Goal: Task Accomplishment & Management: Manage account settings

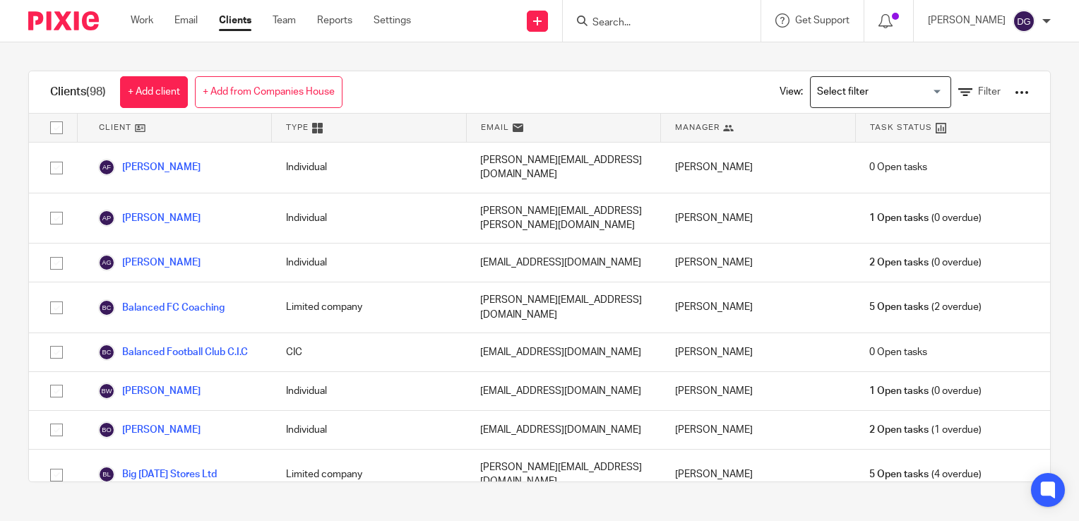
click at [695, 29] on form at bounding box center [666, 21] width 150 height 18
click at [704, 18] on input "Search" at bounding box center [654, 23] width 127 height 13
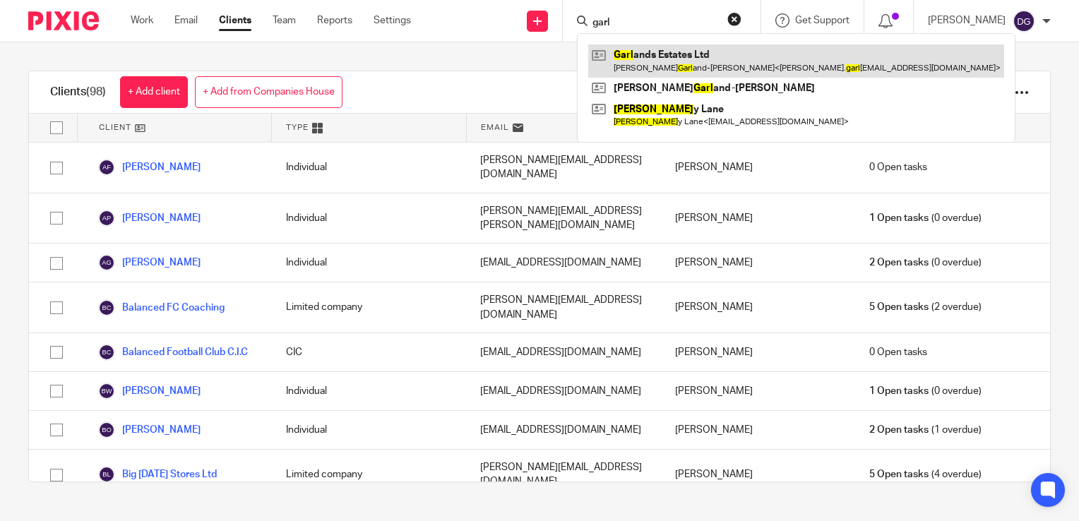
type input "garl"
click at [656, 50] on link at bounding box center [796, 61] width 416 height 32
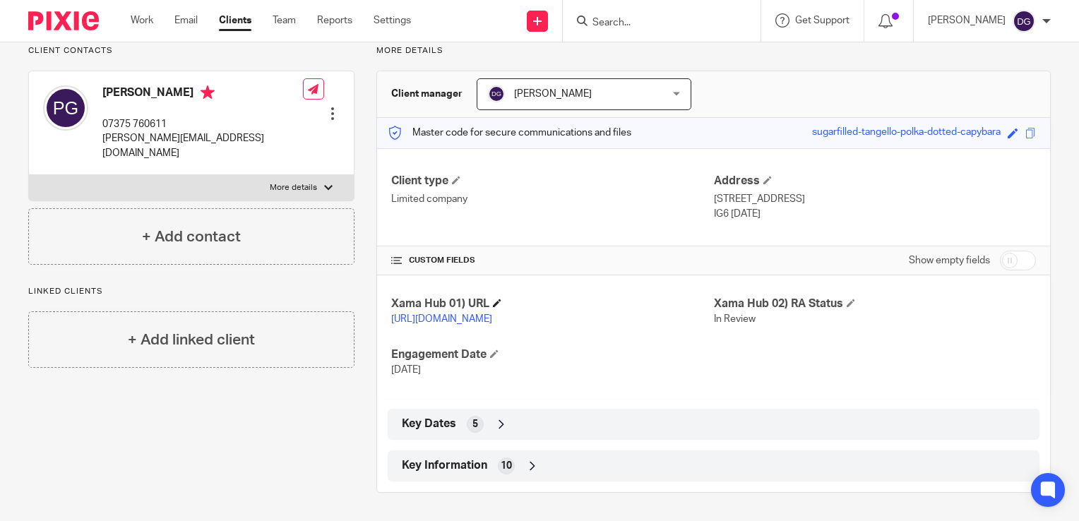
scroll to position [118, 0]
click at [534, 464] on icon at bounding box center [533, 466] width 14 height 14
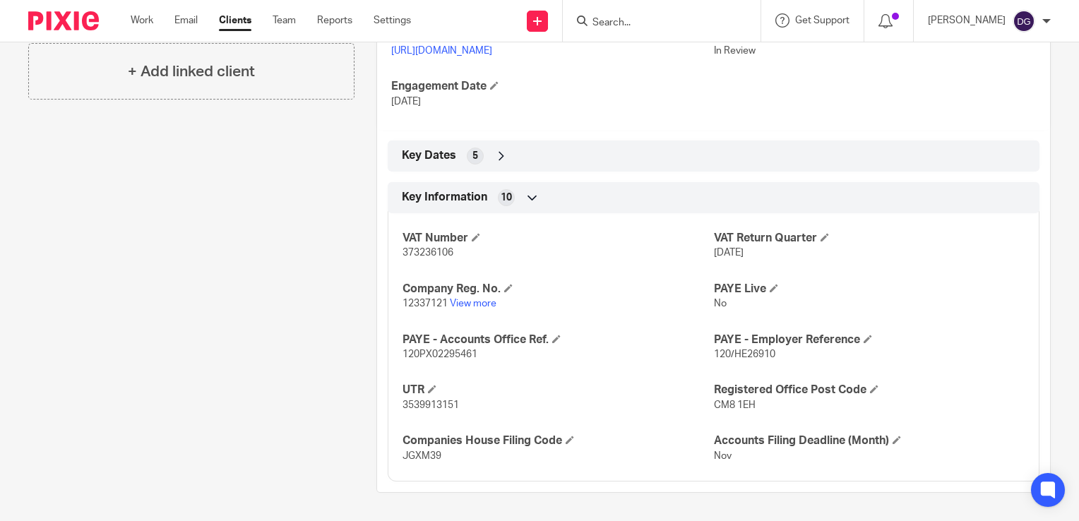
scroll to position [386, 0]
drag, startPoint x: 764, startPoint y: 350, endPoint x: 723, endPoint y: 352, distance: 41.0
click at [723, 352] on span "120/HE26910" at bounding box center [744, 355] width 61 height 10
drag, startPoint x: 723, startPoint y: 352, endPoint x: 800, endPoint y: 357, distance: 77.9
click at [800, 357] on p "120/HE26910" at bounding box center [869, 355] width 311 height 14
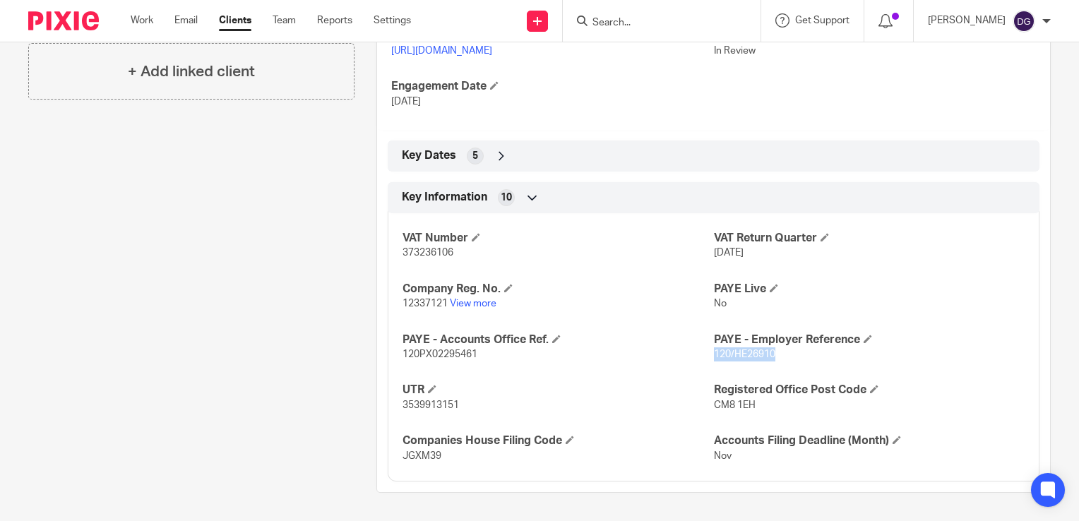
drag, startPoint x: 777, startPoint y: 360, endPoint x: 706, endPoint y: 360, distance: 70.6
click at [714, 360] on p "120/HE26910" at bounding box center [869, 355] width 311 height 14
copy span "120/HE26910"
click at [557, 404] on p "3539913151" at bounding box center [558, 405] width 311 height 14
drag, startPoint x: 487, startPoint y: 363, endPoint x: 398, endPoint y: 359, distance: 89.8
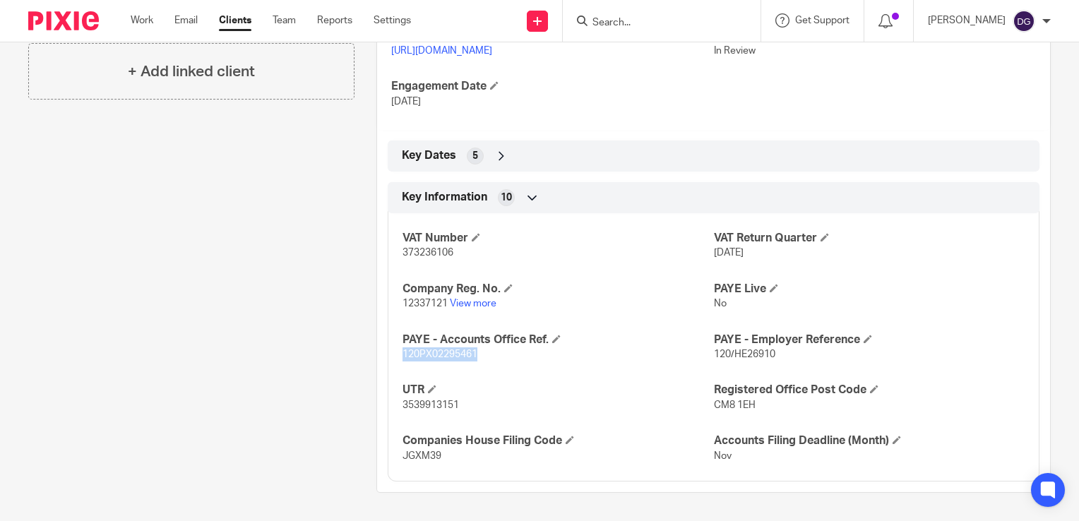
click at [398, 359] on div "VAT Number 373236106 VAT Return Quarter 1 Jun 2025 Company Reg. No. 12337121 Vi…" at bounding box center [714, 342] width 652 height 279
copy span "120PX02295461"
click at [291, 244] on div "Client contacts Peter Garland-Collins 07375 760611 peter.garlandcollins@kwuk.co…" at bounding box center [180, 135] width 348 height 716
click at [565, 393] on h4 "UTR" at bounding box center [558, 390] width 311 height 15
drag, startPoint x: 489, startPoint y: 400, endPoint x: 398, endPoint y: 405, distance: 90.6
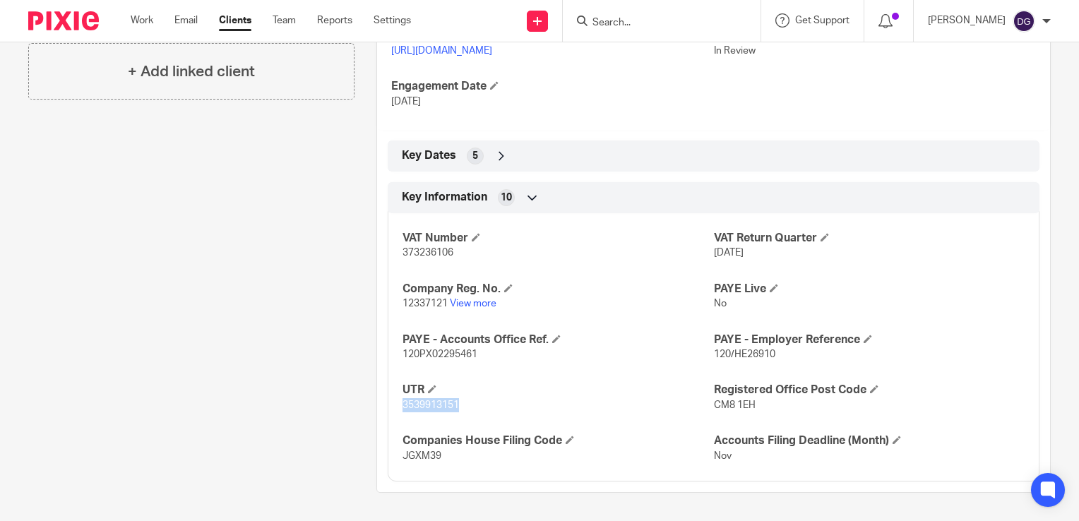
click at [403, 405] on p "3539913151" at bounding box center [558, 405] width 311 height 14
drag, startPoint x: 398, startPoint y: 405, endPoint x: 412, endPoint y: 405, distance: 13.4
copy span "3539913151"
click at [377, 292] on div "Key Information 10 VAT Number 373236106 VAT Return Quarter 1 Jun 2025 Company R…" at bounding box center [713, 332] width 673 height 300
drag, startPoint x: 398, startPoint y: 305, endPoint x: 444, endPoint y: 308, distance: 46.0
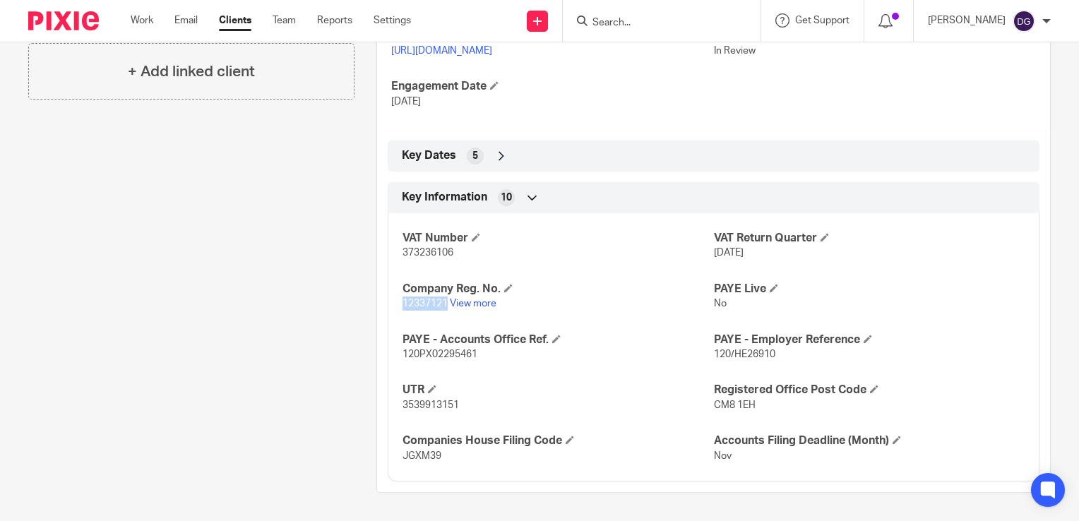
click at [444, 308] on div "VAT Number 373236106 VAT Return Quarter 1 Jun 2025 Company Reg. No. 12337121 Vi…" at bounding box center [714, 342] width 652 height 279
copy span "12337121"
click at [687, 21] on input "Search" at bounding box center [654, 23] width 127 height 13
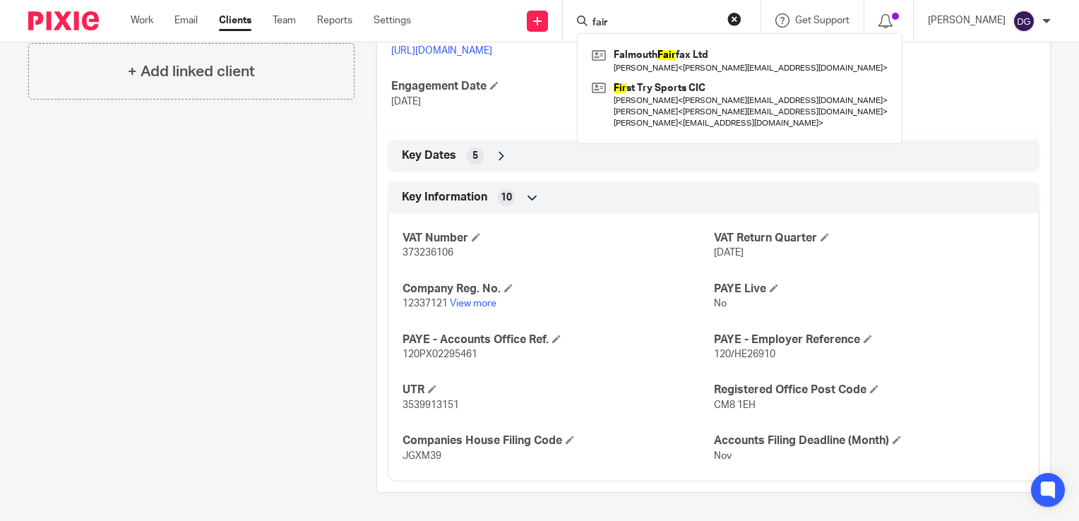
type input "fair"
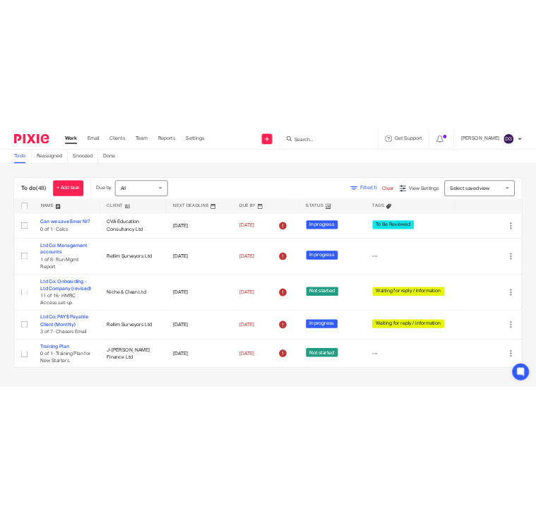
scroll to position [141, 0]
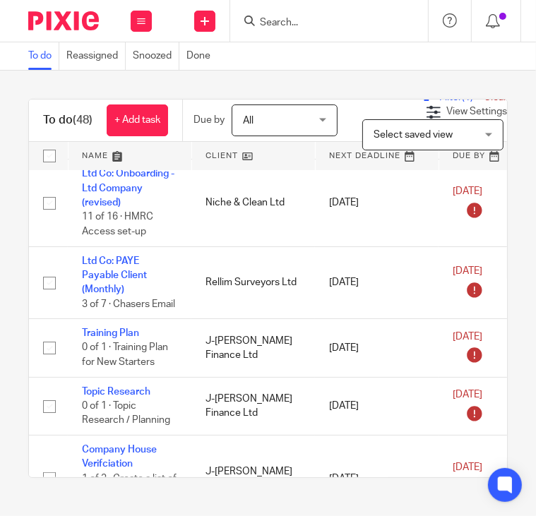
click at [314, 18] on input "Search" at bounding box center [322, 23] width 127 height 13
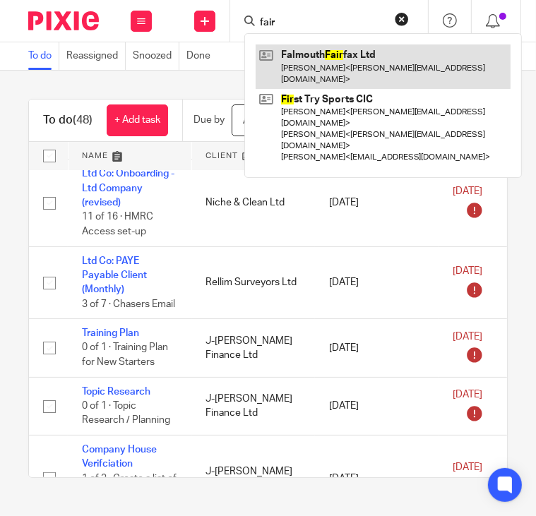
type input "fair"
click at [333, 64] on link at bounding box center [383, 67] width 255 height 44
click at [404, 63] on link at bounding box center [383, 67] width 255 height 44
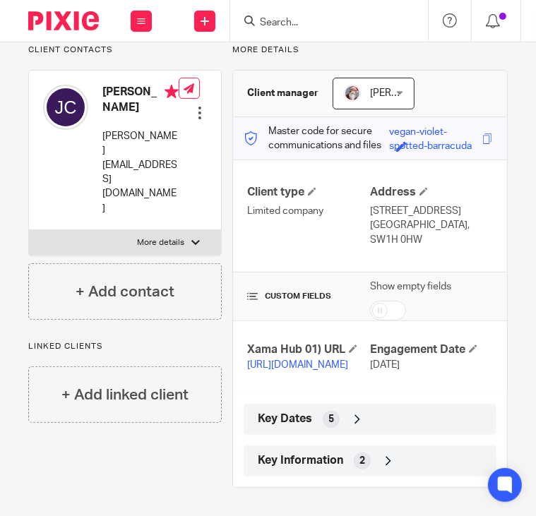
scroll to position [134, 0]
click at [350, 424] on icon at bounding box center [357, 420] width 14 height 14
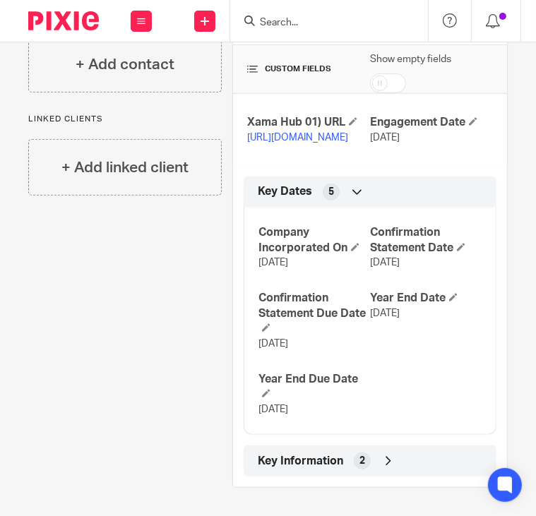
scroll to position [361, 0]
click at [384, 465] on icon at bounding box center [388, 461] width 14 height 14
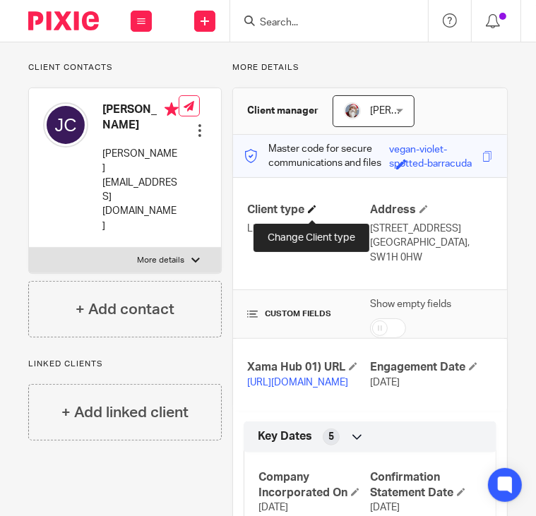
scroll to position [0, 0]
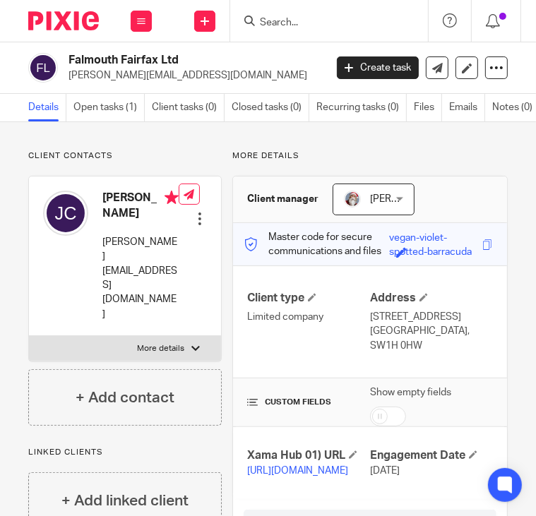
drag, startPoint x: 68, startPoint y: 60, endPoint x: 175, endPoint y: 62, distance: 107.4
click at [175, 62] on h2 "Falmouth Fairfax Ltd" at bounding box center [168, 60] width 198 height 15
copy h2 "Falmouth Fairfax Ltd"
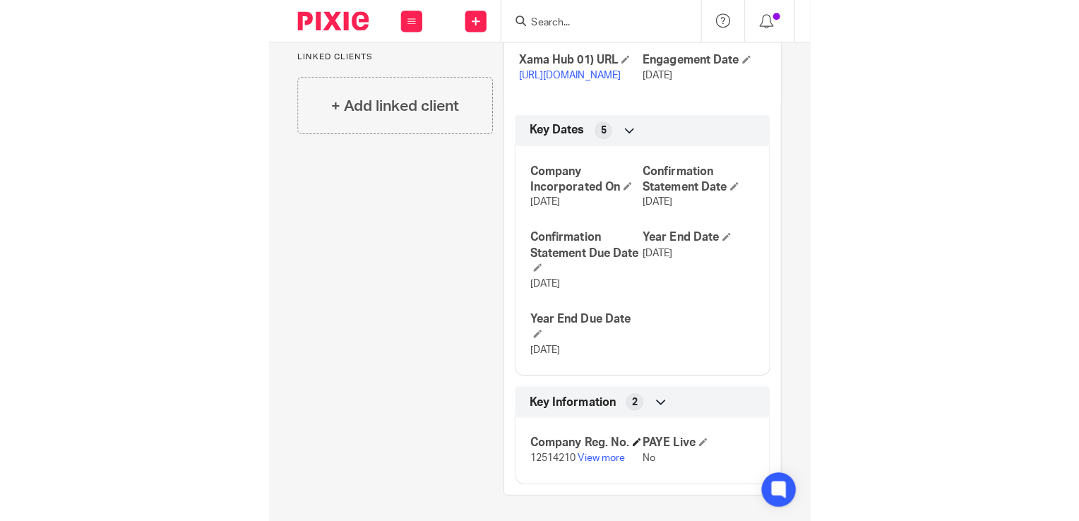
scroll to position [442, 0]
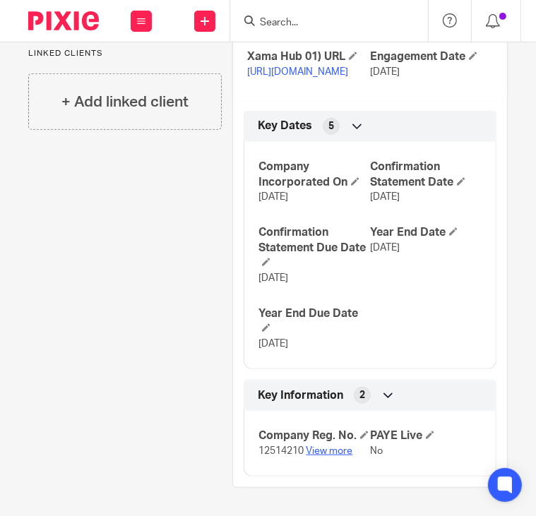
click at [321, 449] on link "View more" at bounding box center [329, 451] width 47 height 10
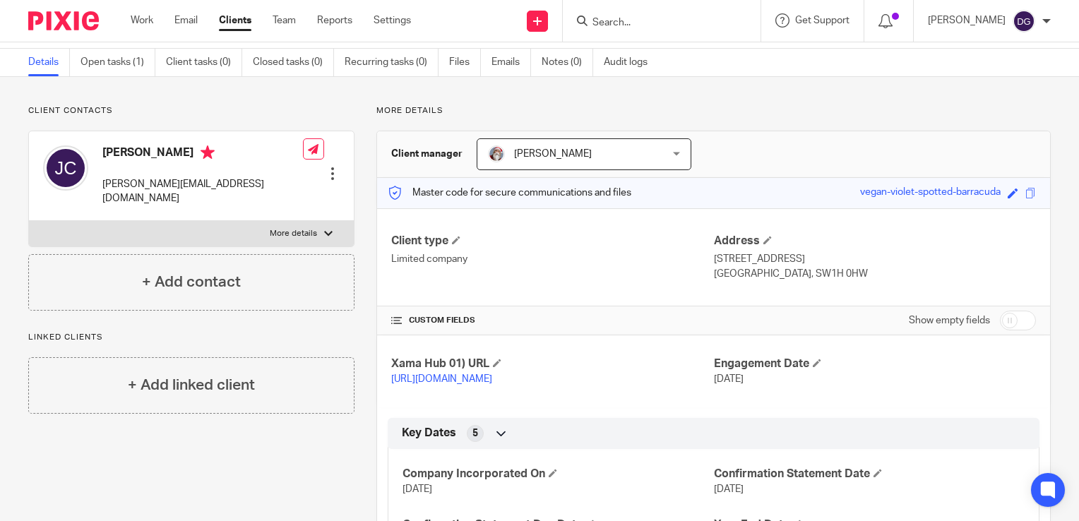
scroll to position [0, 0]
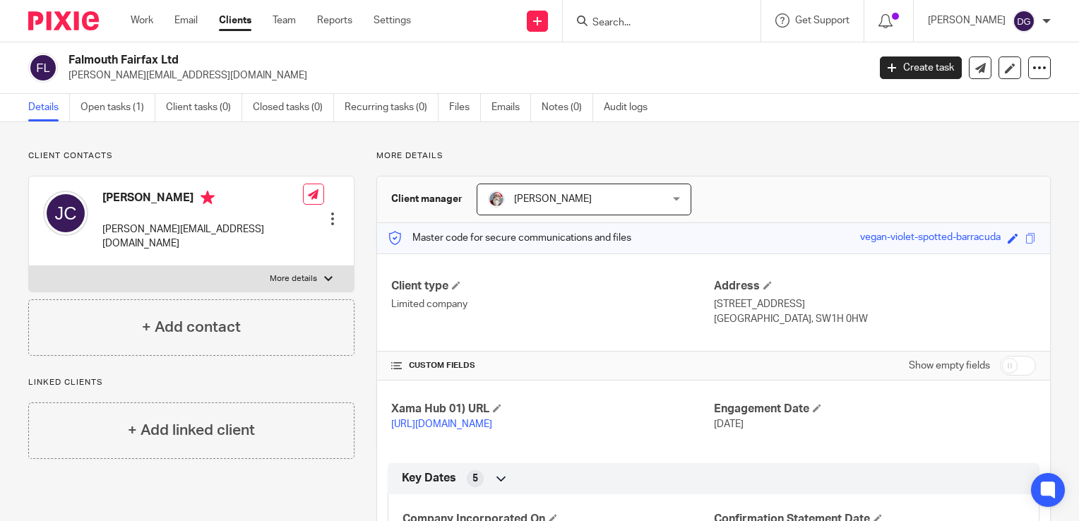
copy h2 "Falmouth Fairfax Ltd"
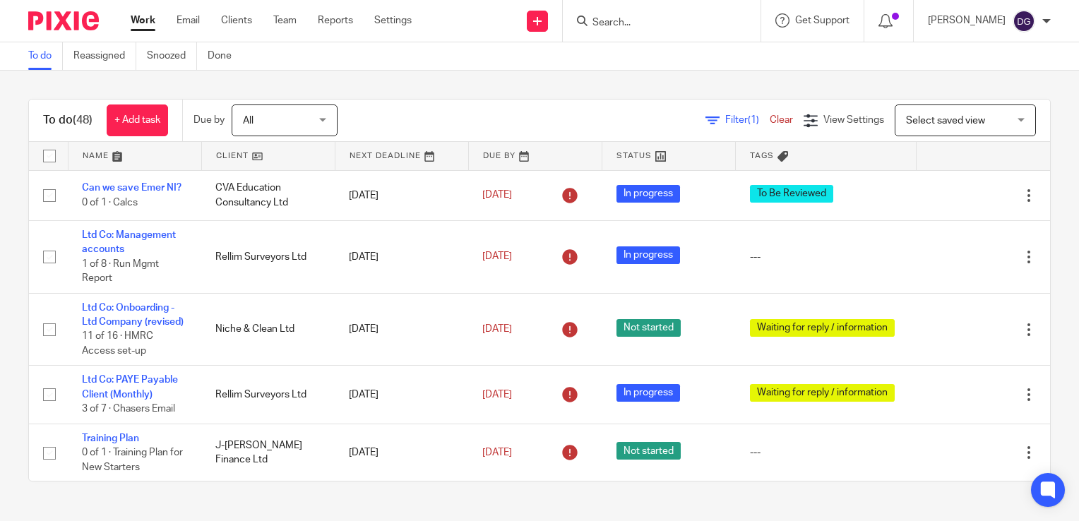
click at [677, 27] on input "Search" at bounding box center [654, 23] width 127 height 13
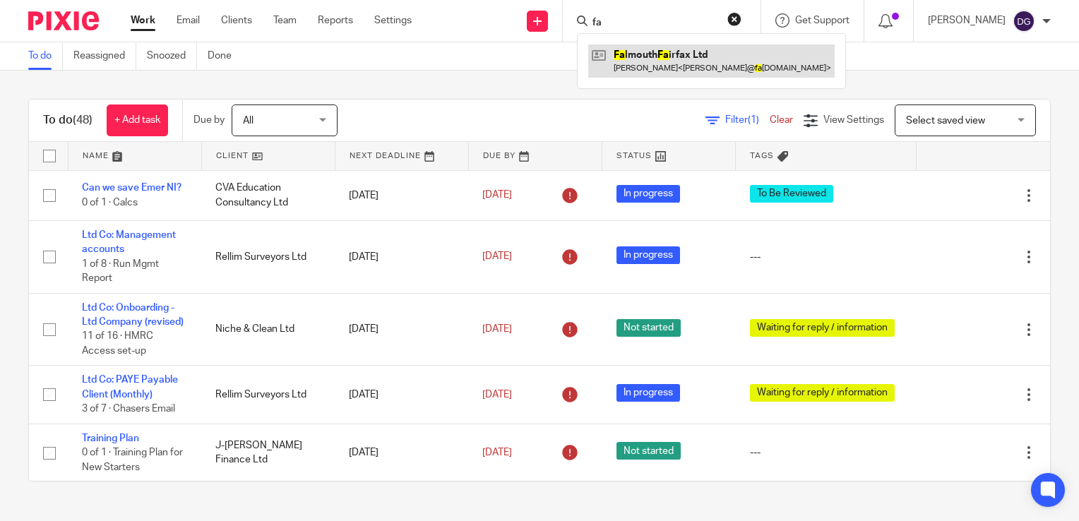
type input "fa"
click at [670, 64] on link at bounding box center [711, 61] width 247 height 32
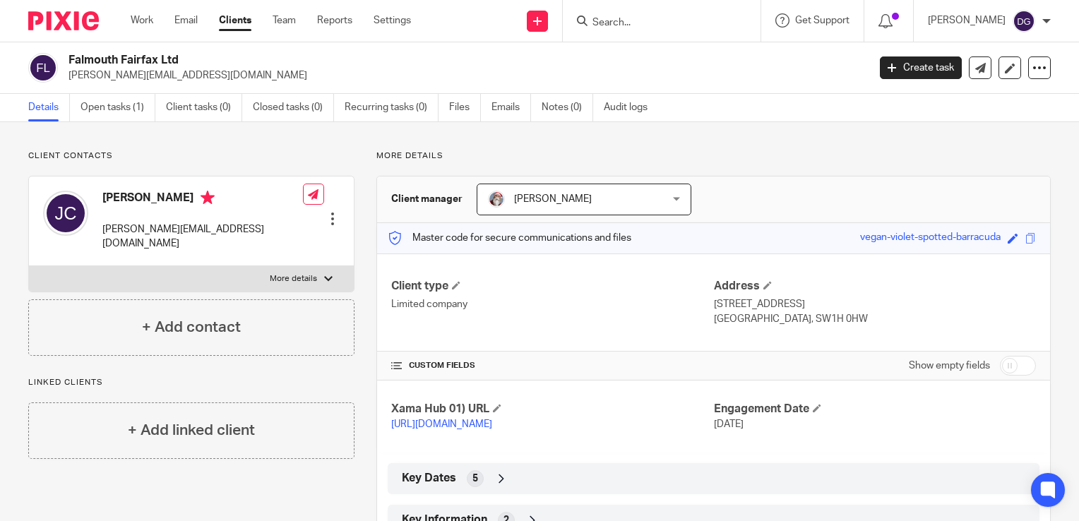
drag, startPoint x: 71, startPoint y: 59, endPoint x: 177, endPoint y: 62, distance: 106.0
click at [177, 62] on h2 "Falmouth Fairfax Ltd" at bounding box center [385, 60] width 632 height 15
copy h2 "Falmouth Fairfax Ltd"
click at [130, 111] on link "Open tasks (1)" at bounding box center [118, 108] width 75 height 28
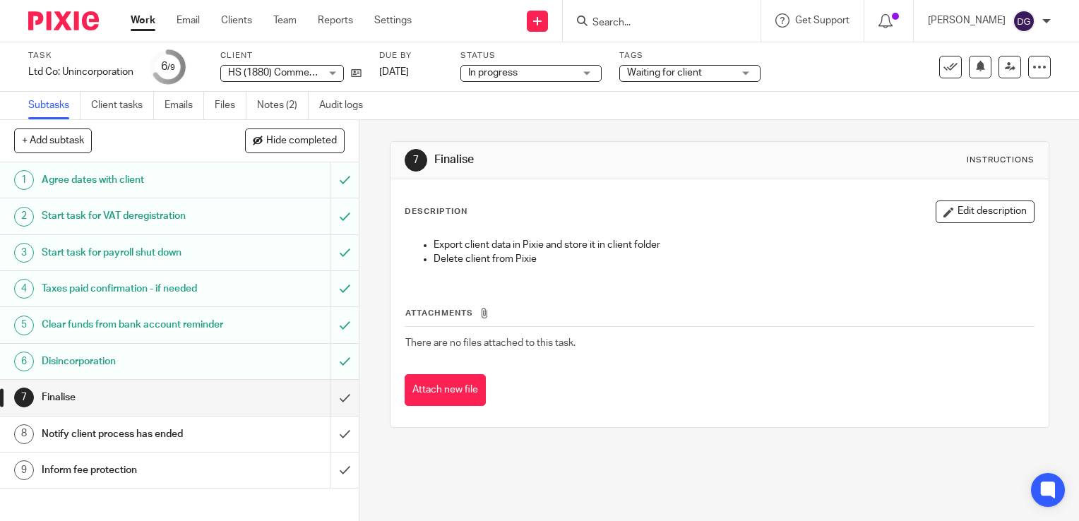
click at [150, 21] on link "Work" at bounding box center [143, 20] width 25 height 14
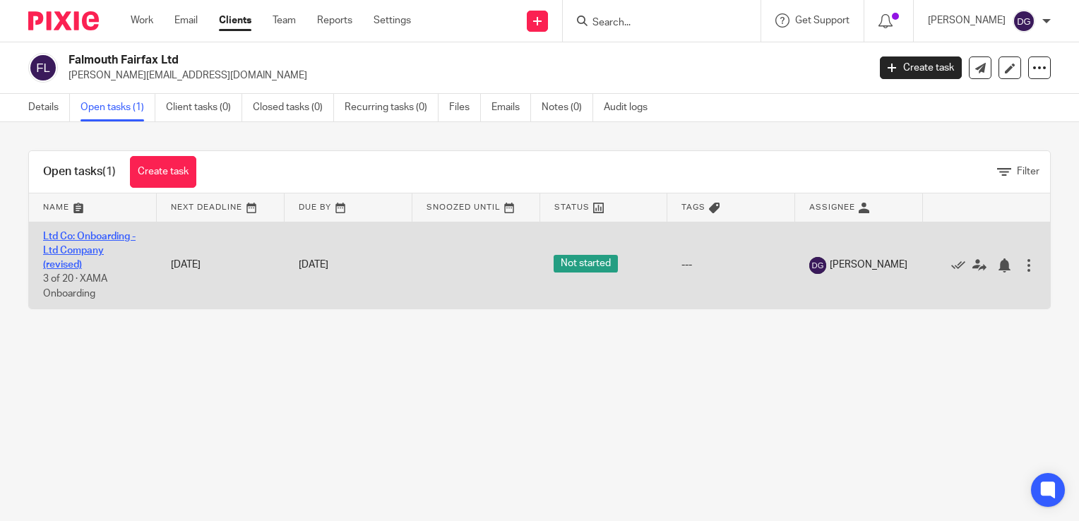
click at [104, 236] on link "Ltd Co: Onboarding - Ltd Company (revised)" at bounding box center [89, 251] width 93 height 39
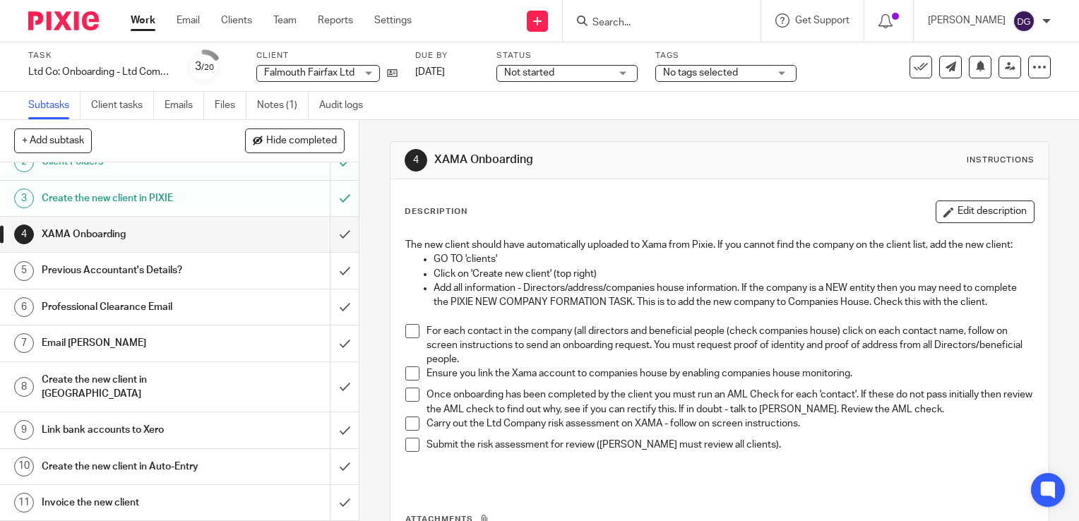
scroll to position [71, 0]
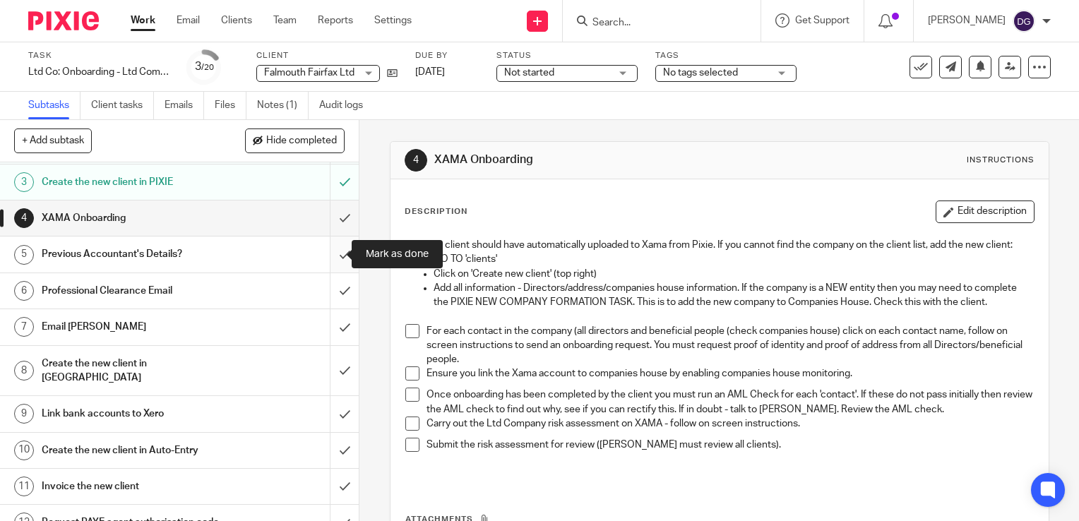
click at [319, 255] on input "submit" at bounding box center [179, 254] width 359 height 35
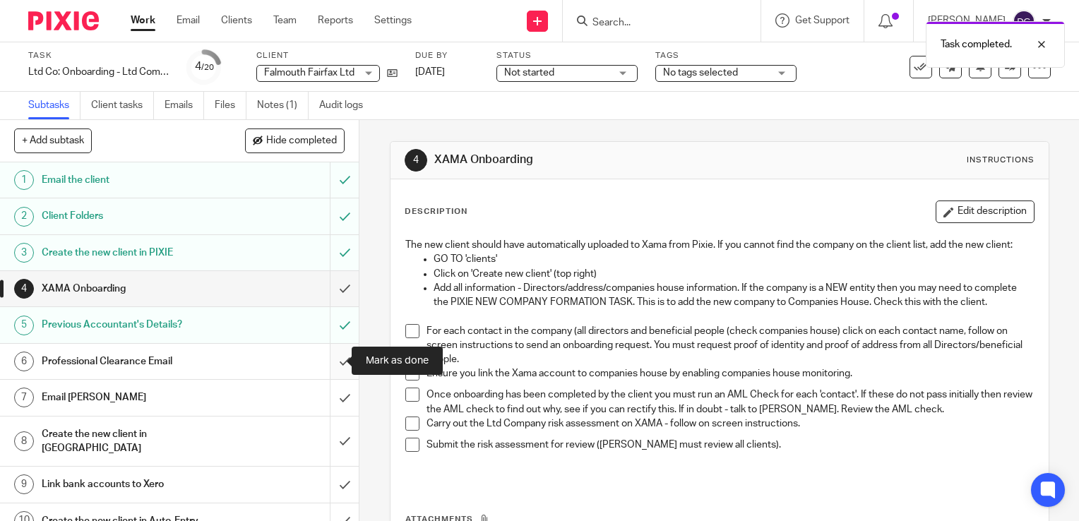
click at [336, 359] on input "submit" at bounding box center [179, 361] width 359 height 35
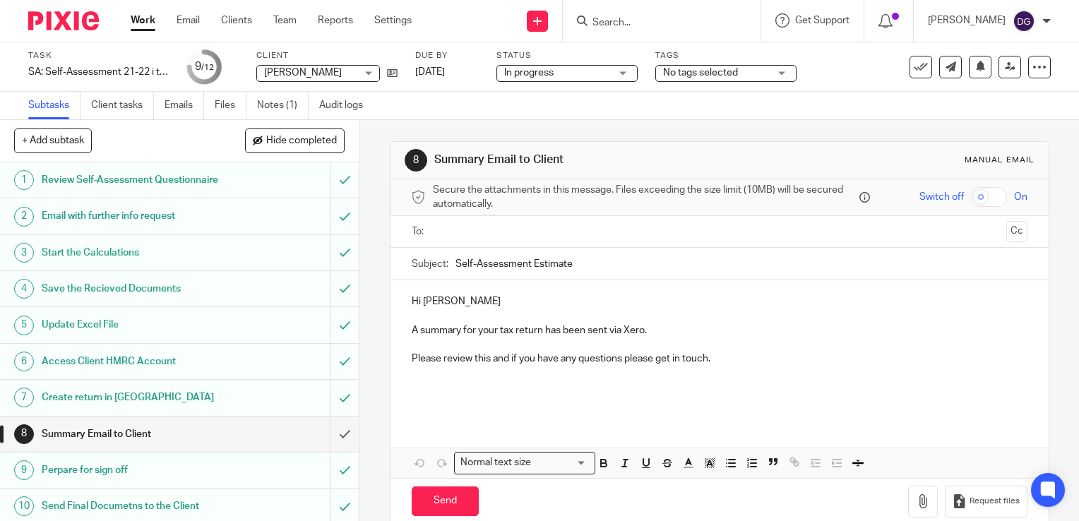
click at [689, 23] on input "Search" at bounding box center [654, 23] width 127 height 13
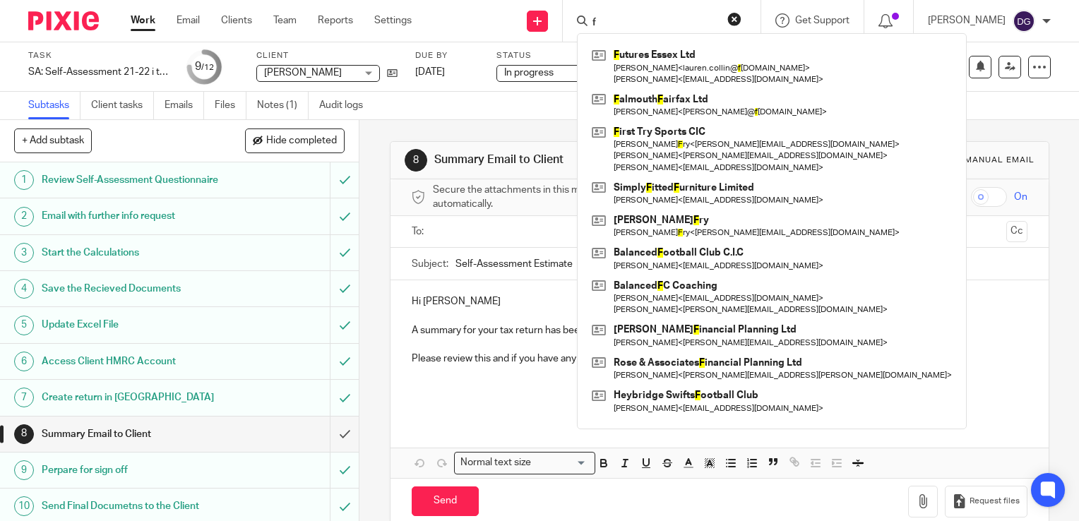
type input "f"
click at [915, 126] on div "8 Summary Email to Client Manual email Secure the attachments in this message. …" at bounding box center [720, 333] width 660 height 427
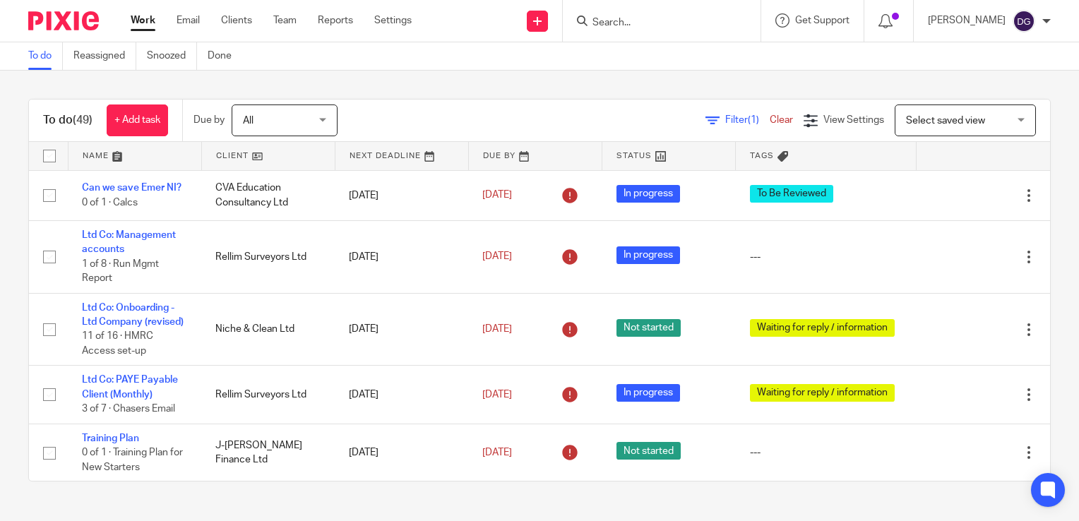
click at [702, 20] on input "Search" at bounding box center [654, 23] width 127 height 13
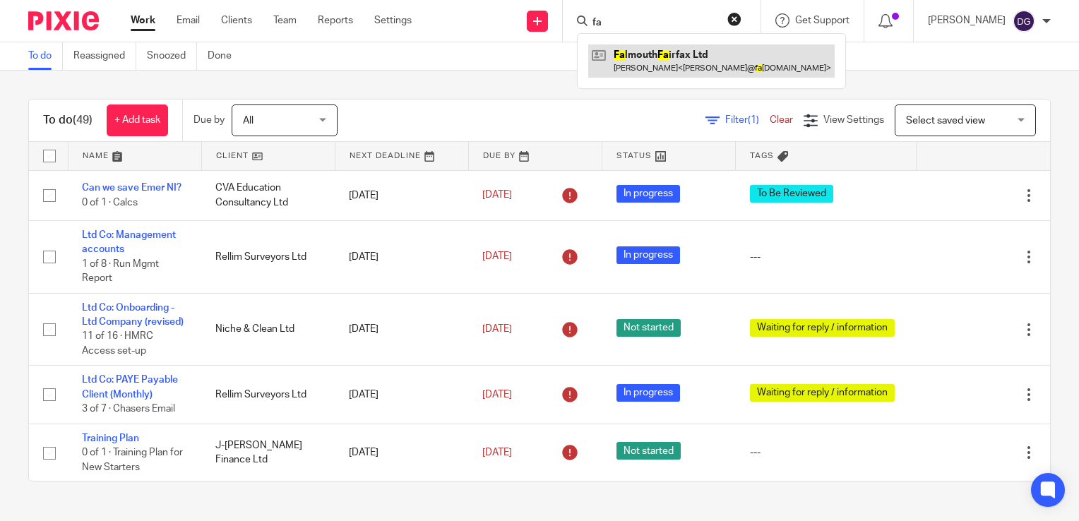
type input "fa"
click at [695, 47] on link at bounding box center [711, 61] width 247 height 32
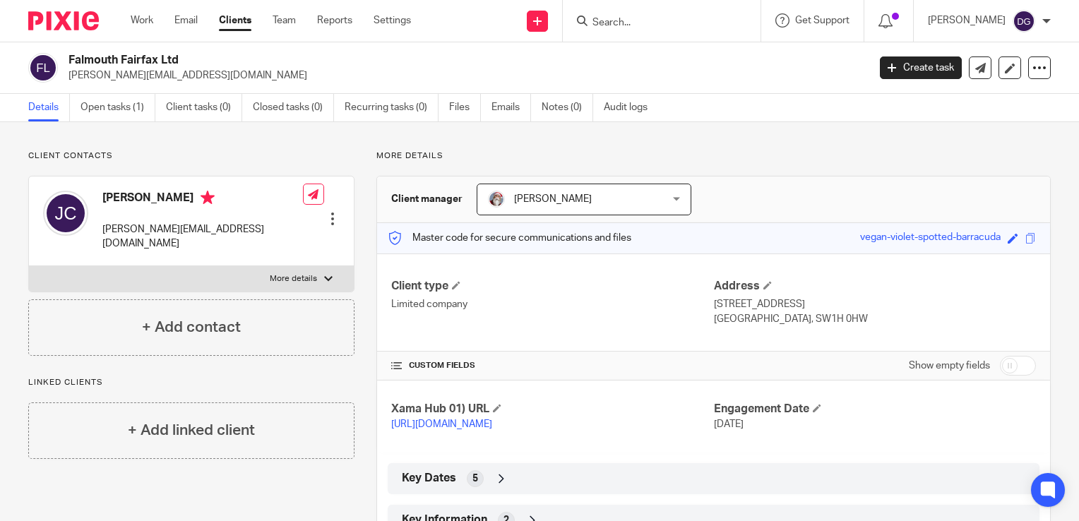
scroll to position [68, 0]
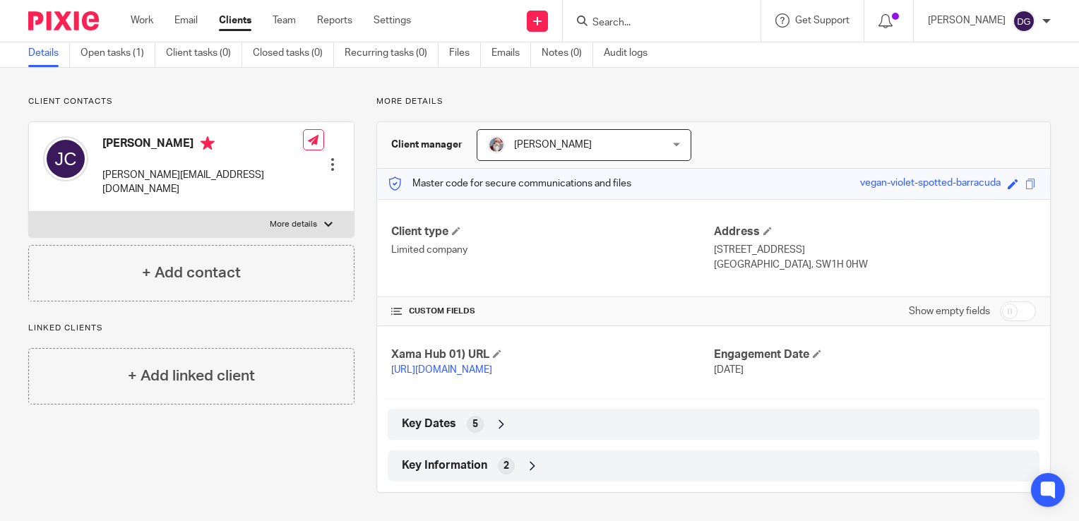
click at [521, 463] on div "Key Information 2" at bounding box center [713, 466] width 631 height 24
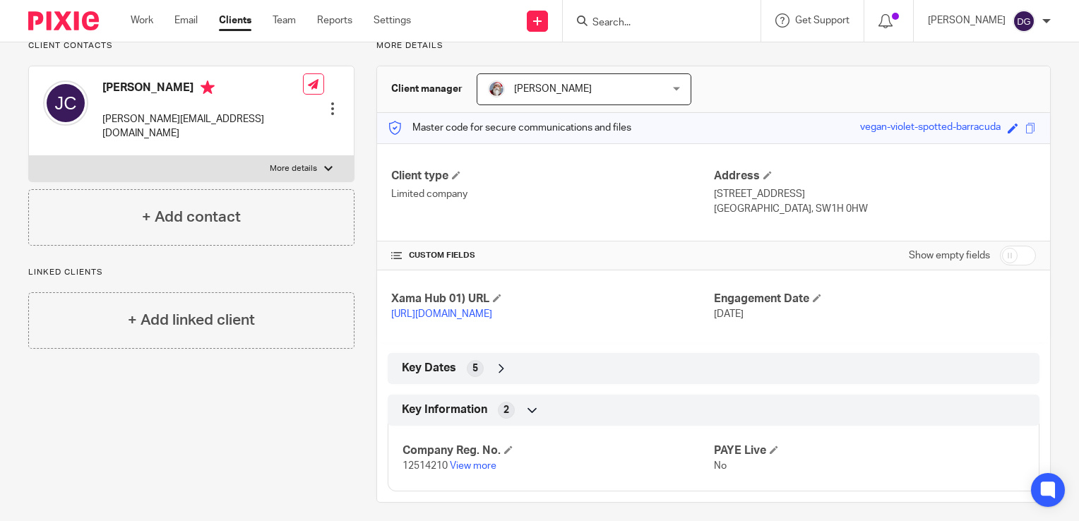
scroll to position [133, 0]
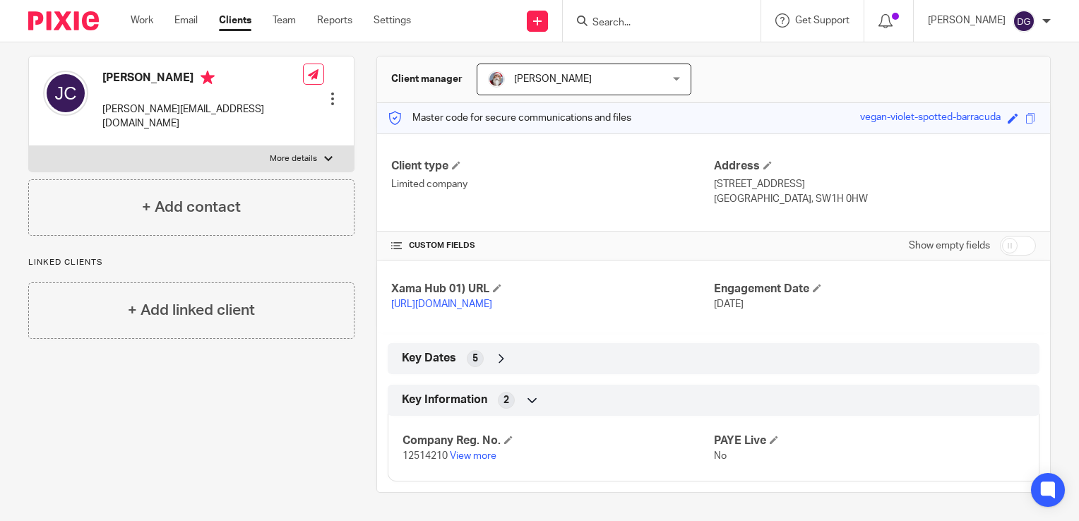
click at [280, 434] on div "Client contacts John Clarkson j.clarkson@falmouthfairfax.com Edit contact Creat…" at bounding box center [180, 261] width 348 height 463
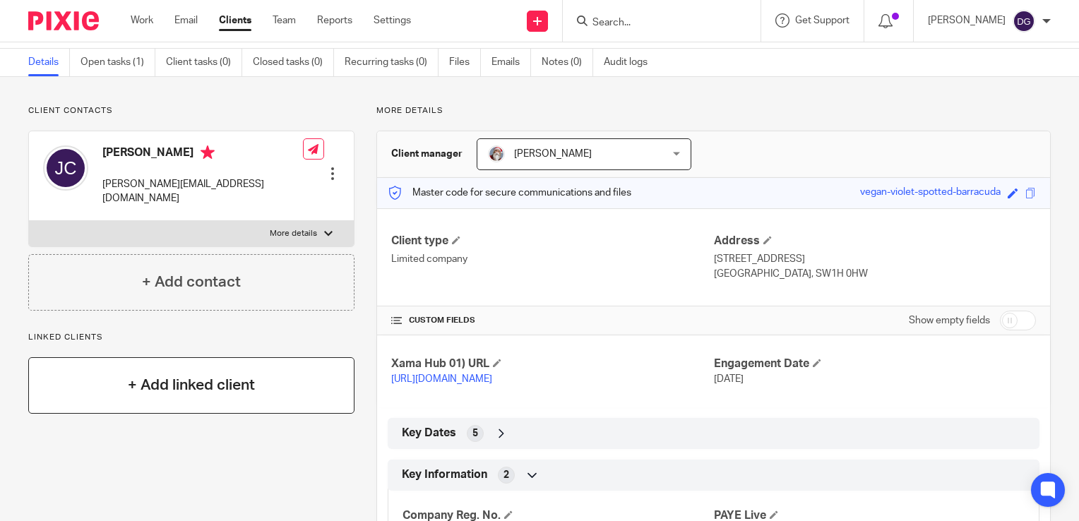
scroll to position [0, 0]
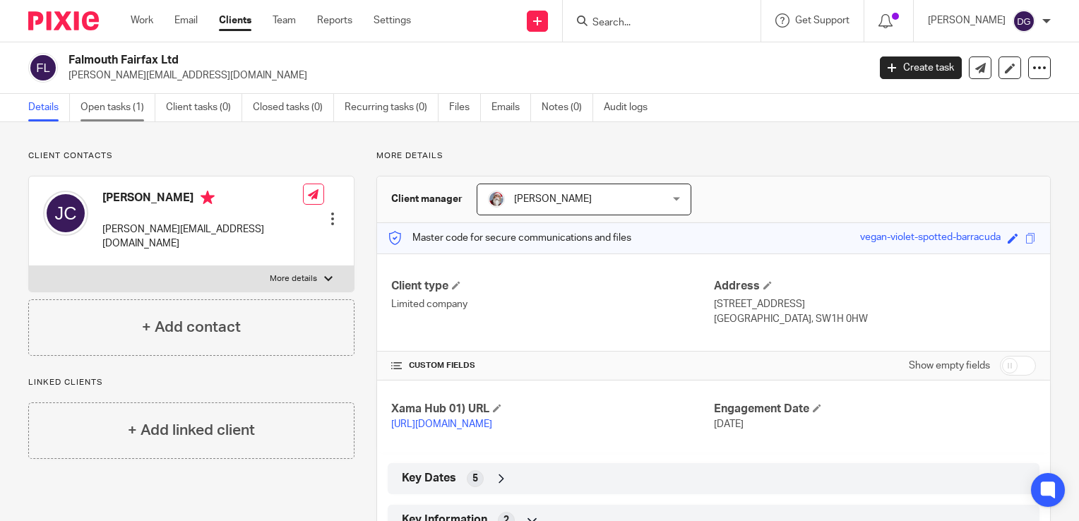
click at [98, 97] on link "Open tasks (1)" at bounding box center [118, 108] width 75 height 28
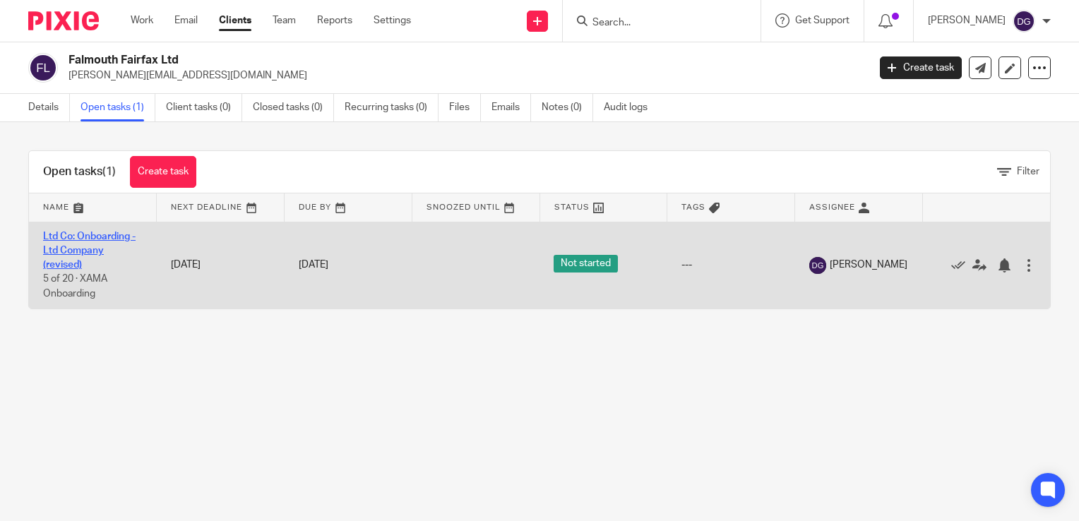
click at [101, 232] on link "Ltd Co: Onboarding - Ltd Company (revised)" at bounding box center [89, 251] width 93 height 39
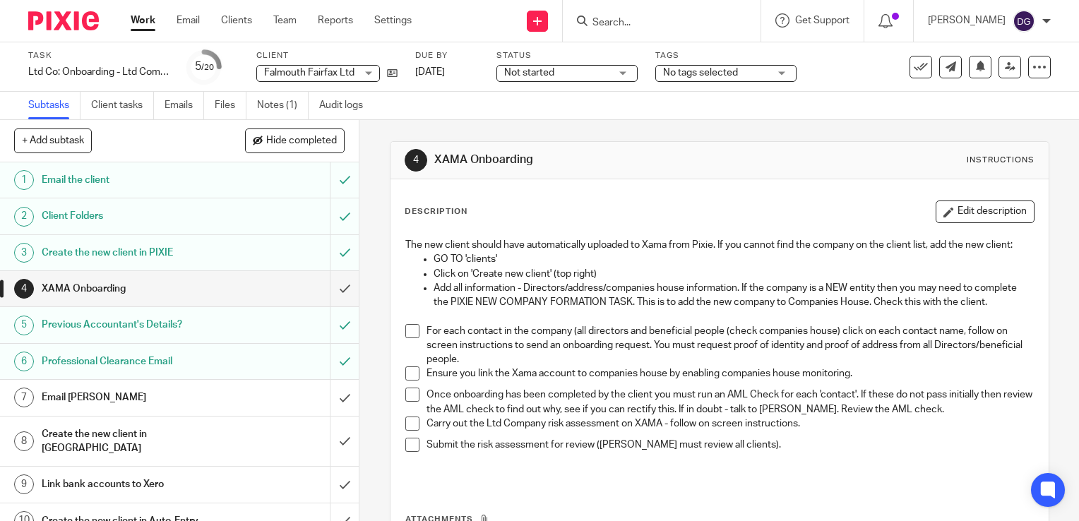
click at [162, 283] on h1 "XAMA Onboarding" at bounding box center [133, 288] width 183 height 21
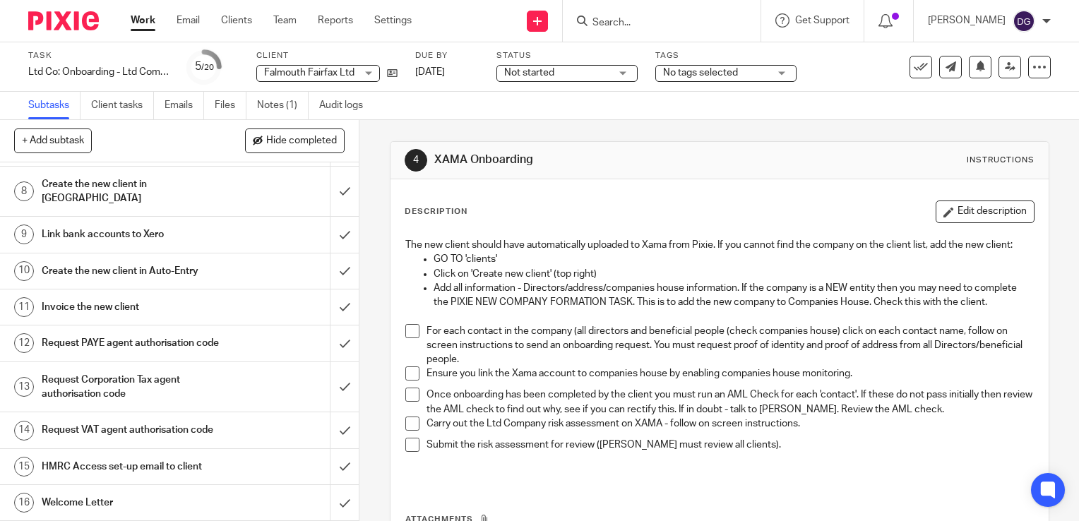
scroll to position [407, 0]
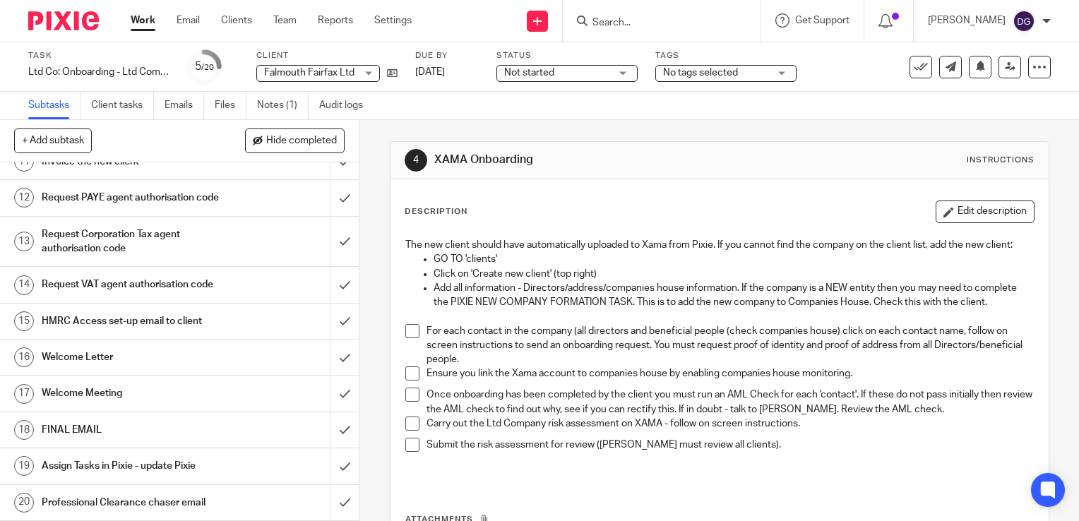
click at [629, 20] on input "Search" at bounding box center [654, 23] width 127 height 13
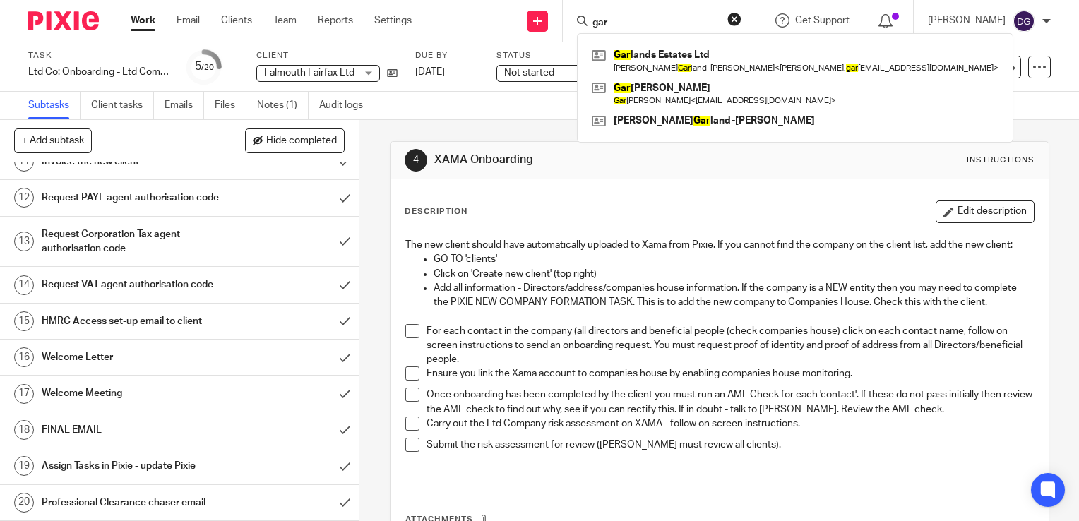
type input "gar"
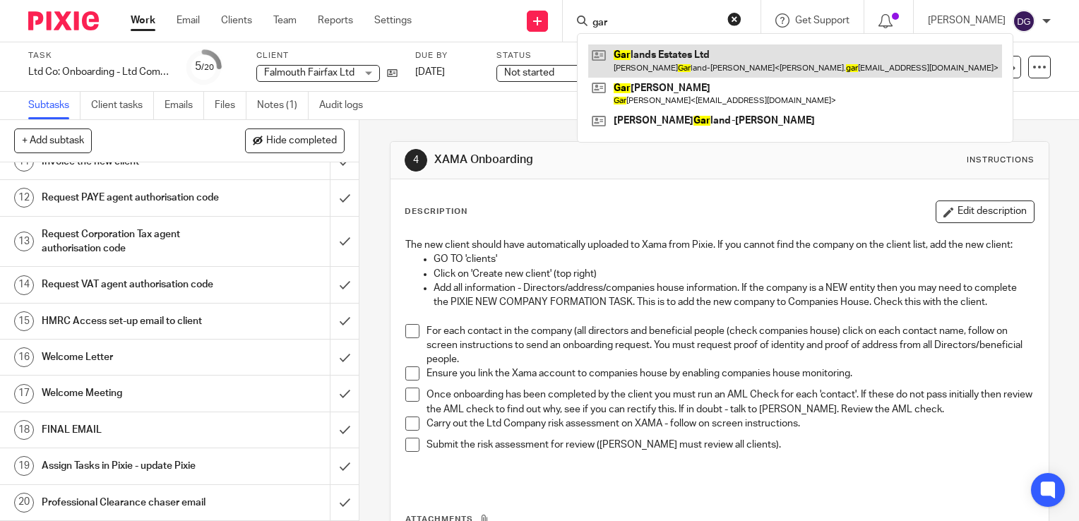
click at [658, 65] on link at bounding box center [795, 61] width 414 height 32
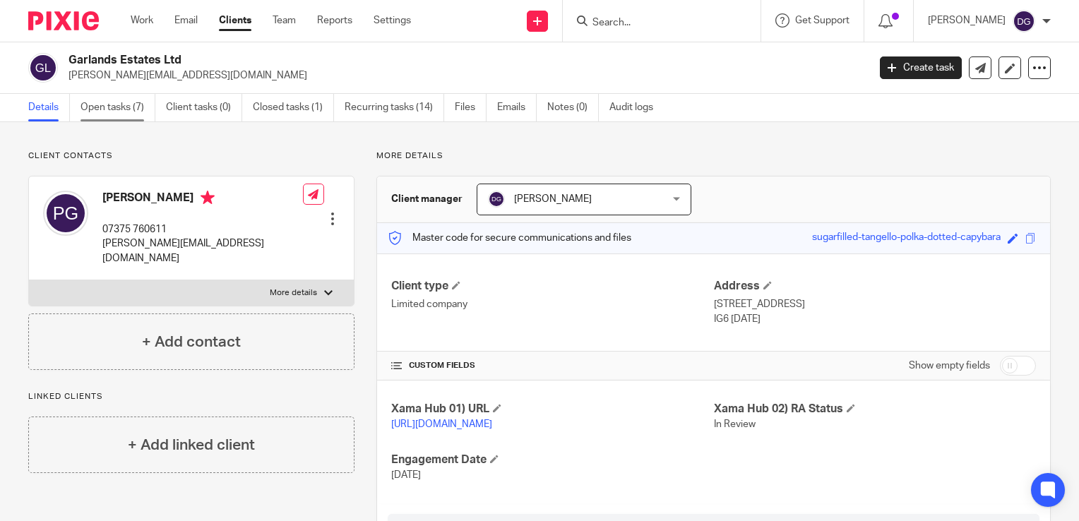
click at [122, 113] on link "Open tasks (7)" at bounding box center [118, 108] width 75 height 28
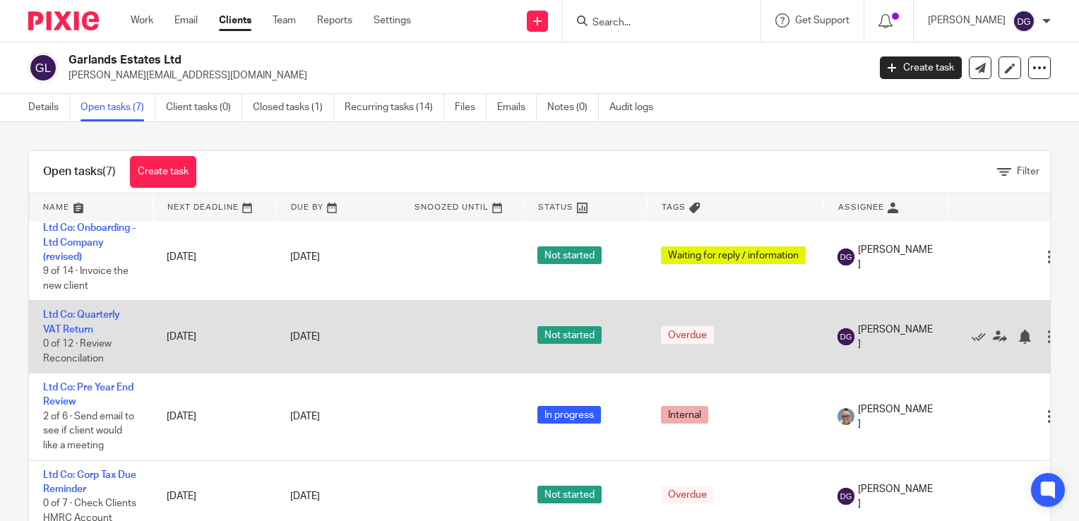
scroll to position [170, 0]
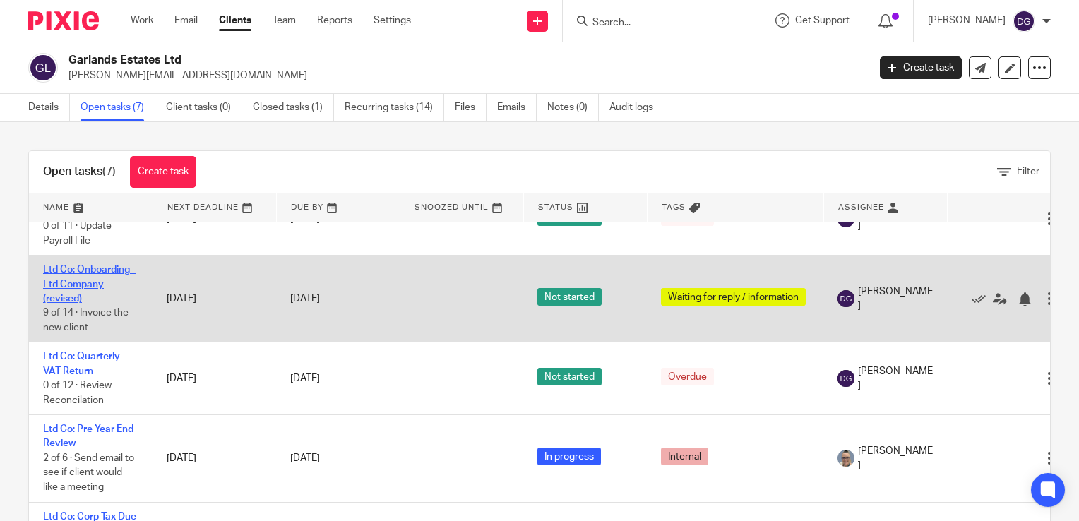
click at [93, 298] on link "Ltd Co: Onboarding - Ltd Company (revised)" at bounding box center [89, 284] width 93 height 39
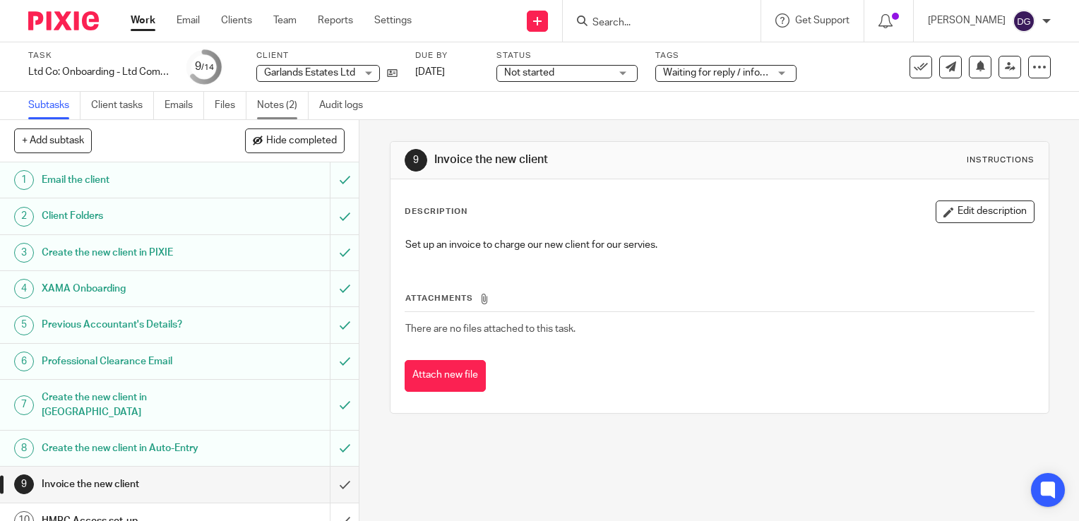
click at [268, 110] on link "Notes (2)" at bounding box center [283, 106] width 52 height 28
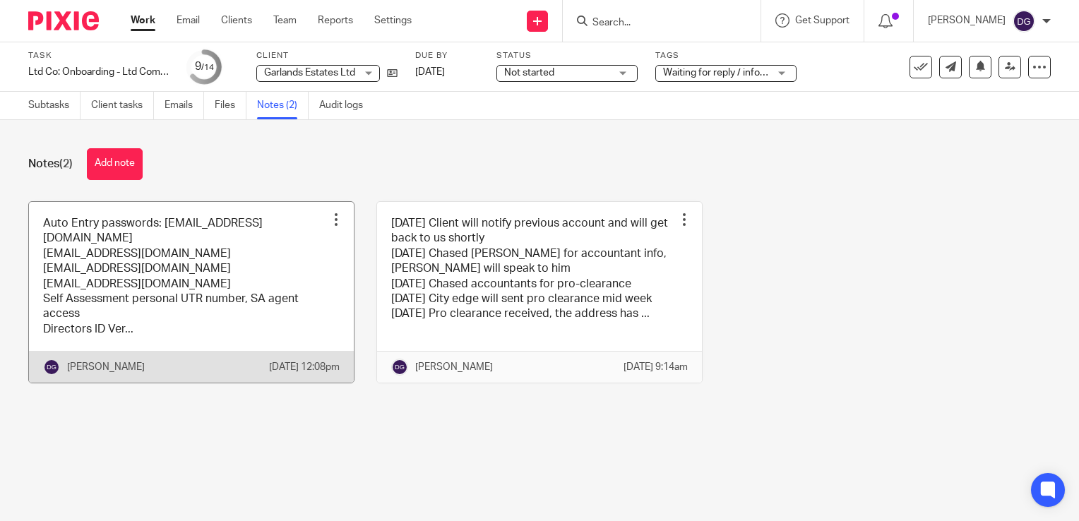
click at [189, 340] on link at bounding box center [191, 293] width 325 height 182
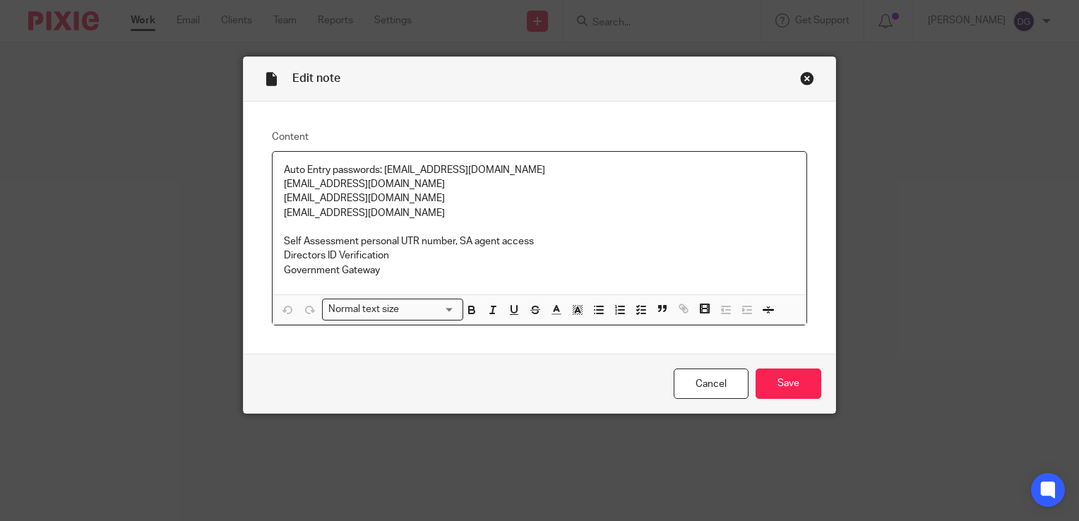
click at [804, 82] on div "Close this dialog window" at bounding box center [807, 78] width 14 height 14
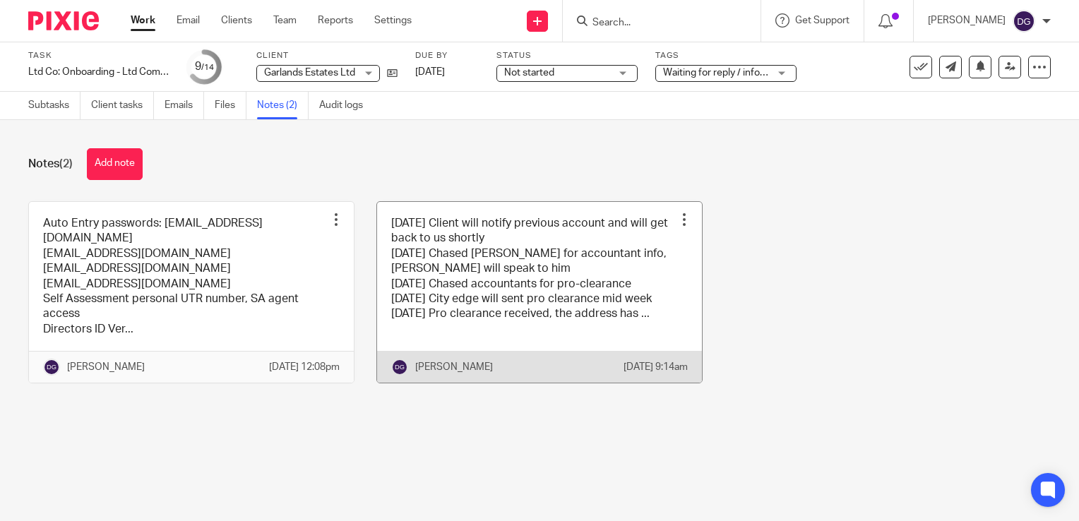
click at [453, 282] on link at bounding box center [539, 293] width 325 height 182
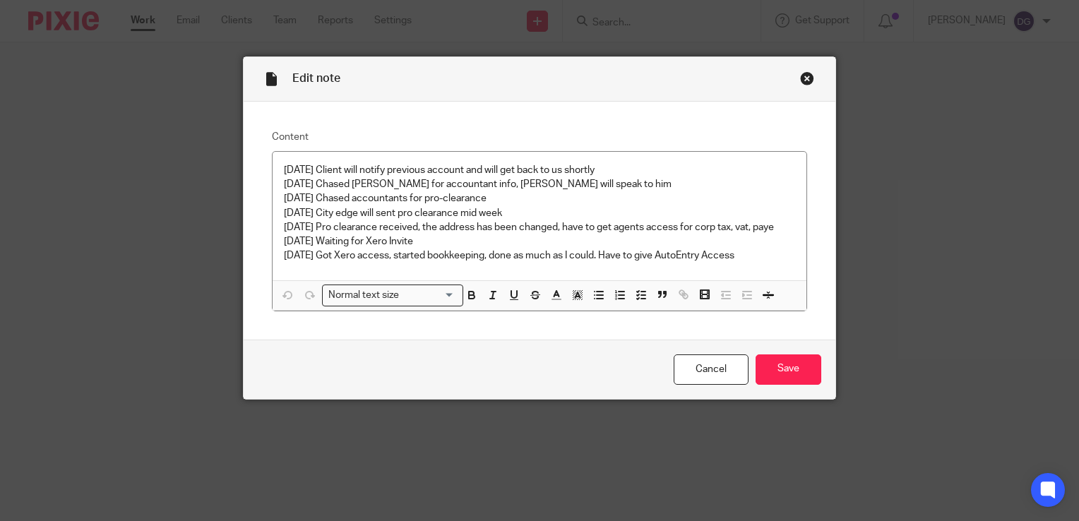
click at [805, 76] on div "Close this dialog window" at bounding box center [807, 78] width 14 height 14
click at [803, 76] on div "Close this dialog window" at bounding box center [807, 78] width 14 height 14
